Goal: Find contact information: Find contact information

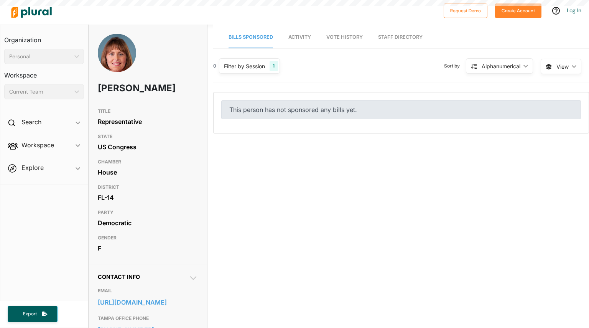
click at [239, 172] on div "0 Filter by Session 1 Filter by Session close Current Sessions Save Clear All S…" at bounding box center [401, 248] width 376 height 384
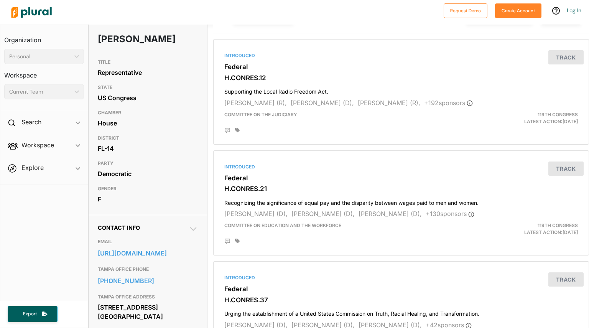
scroll to position [242, 0]
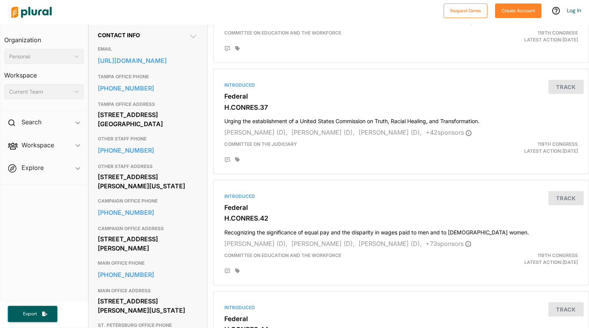
click at [157, 192] on div "[STREET_ADDRESS][PERSON_NAME][US_STATE]" at bounding box center [148, 181] width 101 height 21
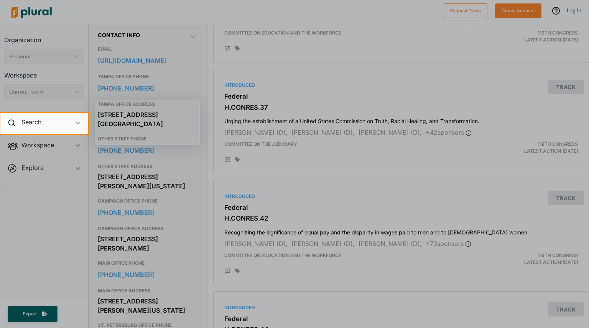
click at [295, 86] on div at bounding box center [294, 56] width 589 height 113
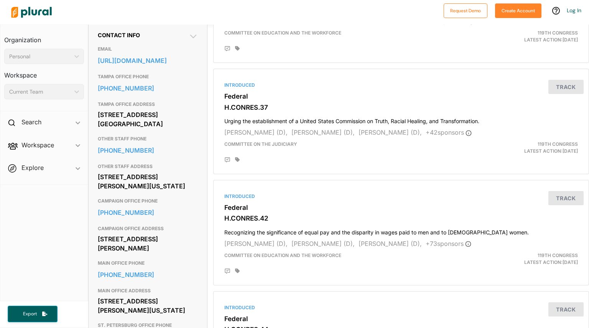
click at [149, 125] on div "[STREET_ADDRESS] [GEOGRAPHIC_DATA]" at bounding box center [148, 119] width 101 height 21
drag, startPoint x: 151, startPoint y: 131, endPoint x: 98, endPoint y: 120, distance: 54.4
click at [98, 120] on div "[STREET_ADDRESS] [GEOGRAPHIC_DATA]" at bounding box center [148, 119] width 101 height 21
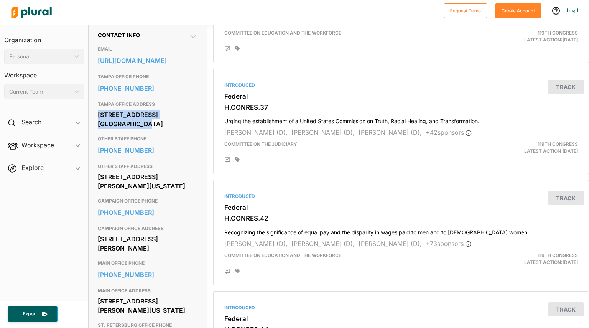
copy div "[STREET_ADDRESS] [GEOGRAPHIC_DATA]"
